Goal: Transaction & Acquisition: Purchase product/service

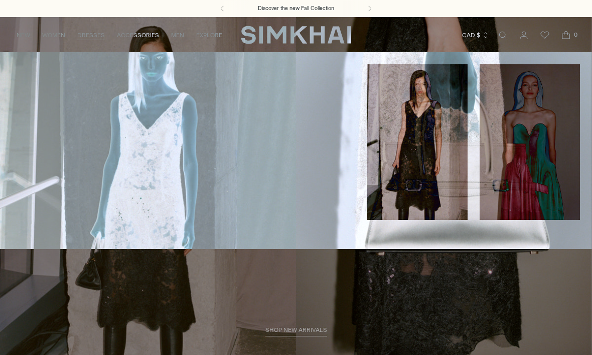
click at [96, 37] on link "DRESSES" at bounding box center [91, 35] width 28 height 22
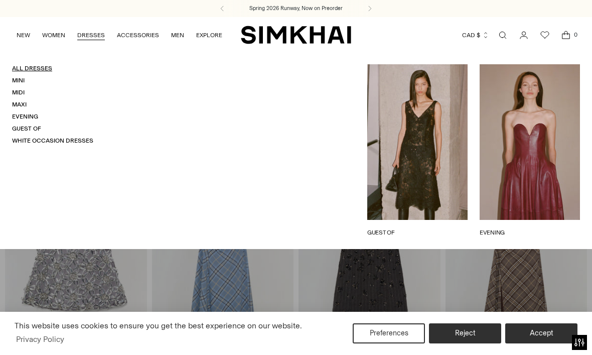
click at [40, 71] on link "All Dresses" at bounding box center [32, 68] width 40 height 7
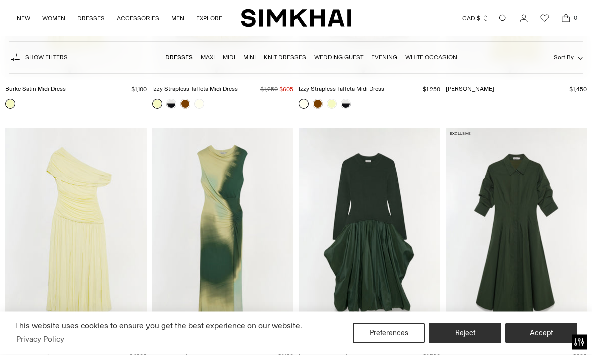
scroll to position [4151, 0]
